Goal: Find contact information: Find contact information

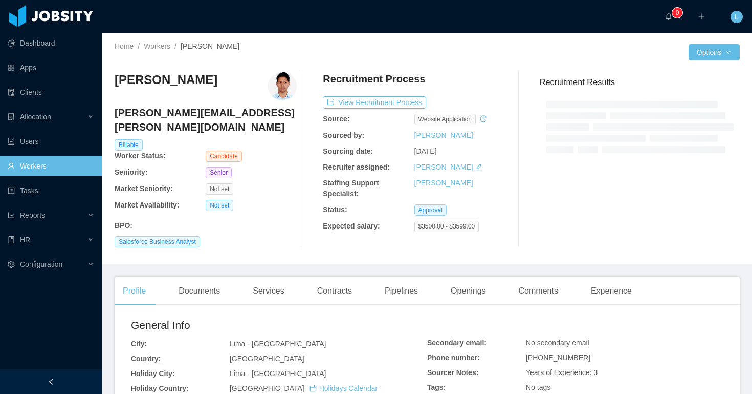
click at [179, 119] on h4 "jaime.franco@usil.pe" at bounding box center [206, 119] width 182 height 29
click at [181, 117] on h4 "jaime.franco@usil.pe" at bounding box center [206, 119] width 182 height 29
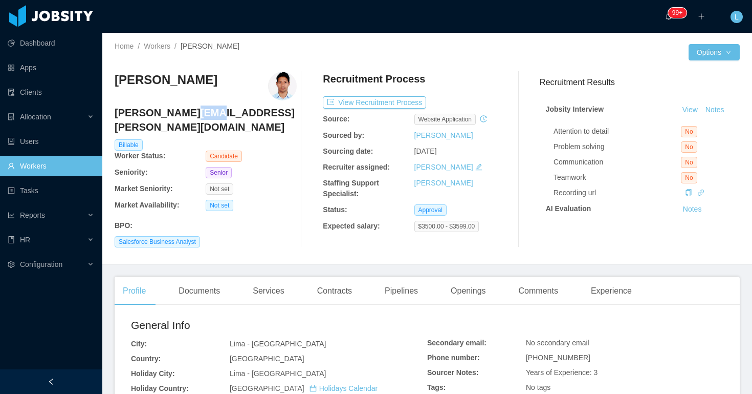
click at [181, 117] on h4 "jaime.franco@usil.pe" at bounding box center [206, 119] width 182 height 29
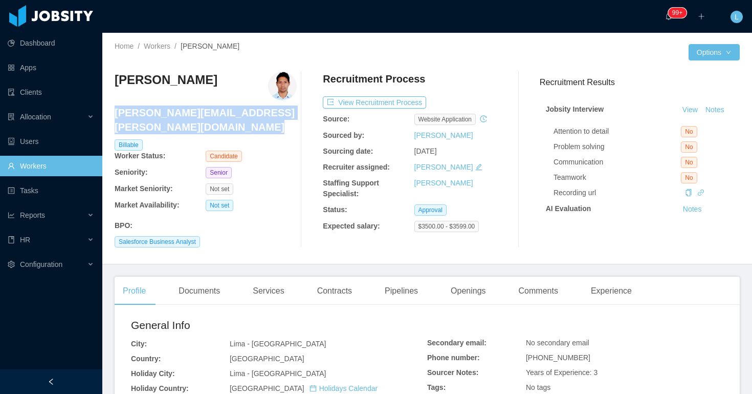
click at [181, 117] on h4 "jaime.franco@usil.pe" at bounding box center [206, 119] width 182 height 29
copy h4 "jaime.franco@usil.pe"
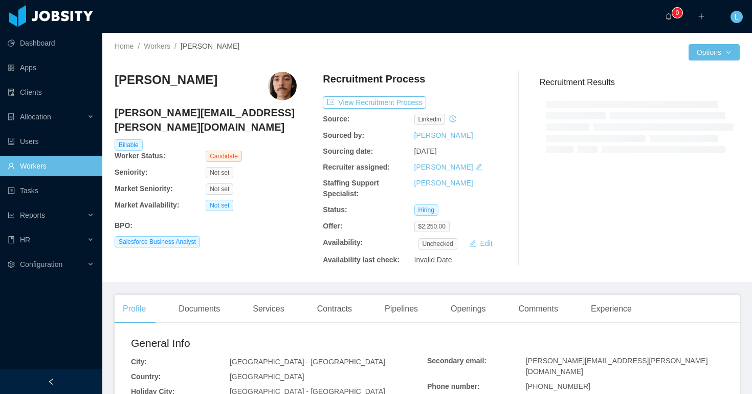
click at [204, 115] on h4 "emilio.dufour.m@gmail.com" at bounding box center [206, 119] width 182 height 29
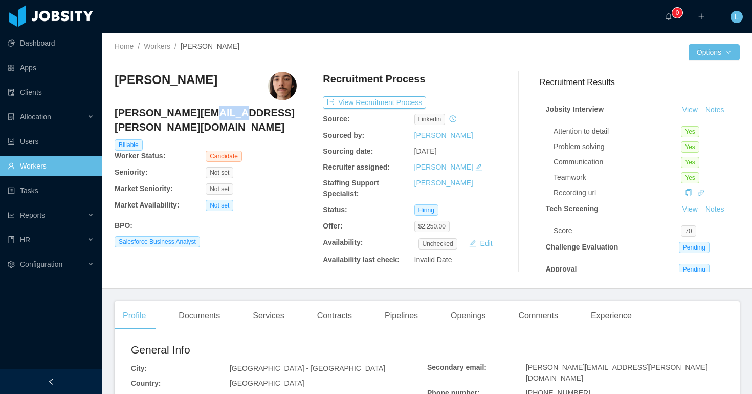
click at [204, 115] on h4 "emilio.dufour.m@gmail.com" at bounding box center [206, 119] width 182 height 29
copy h4 "gmail"
click at [196, 112] on h4 "emilio.dufour.m@gmail.com" at bounding box center [206, 119] width 182 height 29
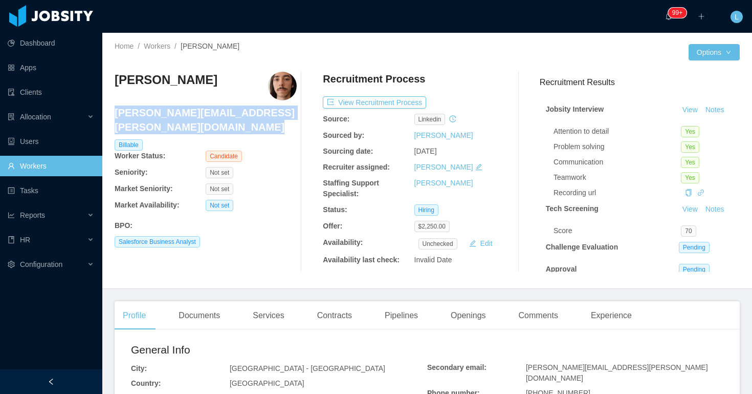
click at [196, 112] on h4 "emilio.dufour.m@gmail.com" at bounding box center [206, 119] width 182 height 29
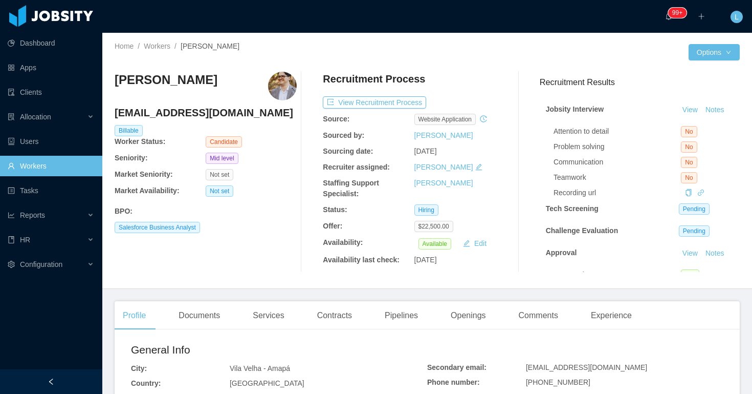
click at [180, 102] on div "[PERSON_NAME] [EMAIL_ADDRESS][DOMAIN_NAME] Billable Worker Status: Candidate Se…" at bounding box center [206, 172] width 182 height 200
click at [173, 111] on h4 "[EMAIL_ADDRESS][DOMAIN_NAME]" at bounding box center [206, 112] width 182 height 14
copy h4 "[EMAIL_ADDRESS][DOMAIN_NAME]"
